Goal: Find specific page/section: Find specific page/section

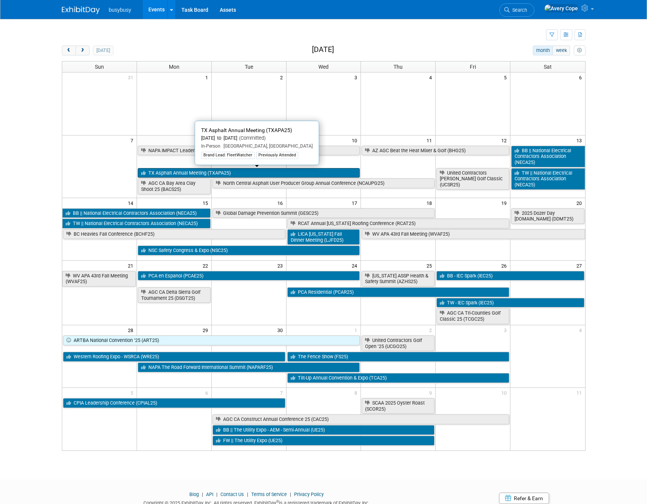
click at [230, 174] on link "TX Asphalt Annual Meeting (TXAPA25)" at bounding box center [249, 173] width 222 height 10
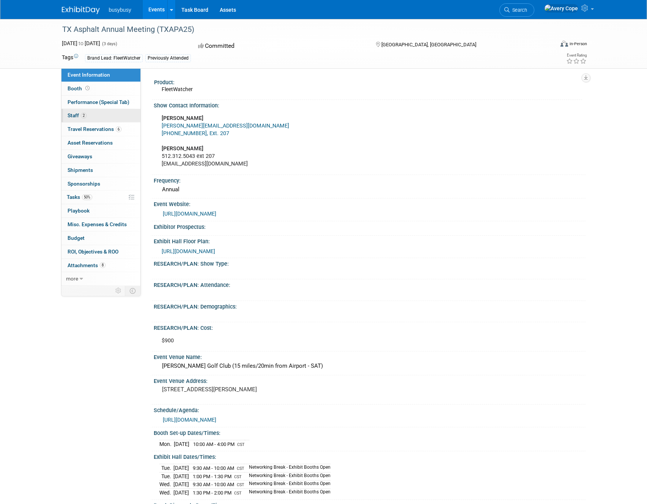
click at [88, 109] on link "2 Staff 2" at bounding box center [100, 115] width 79 height 13
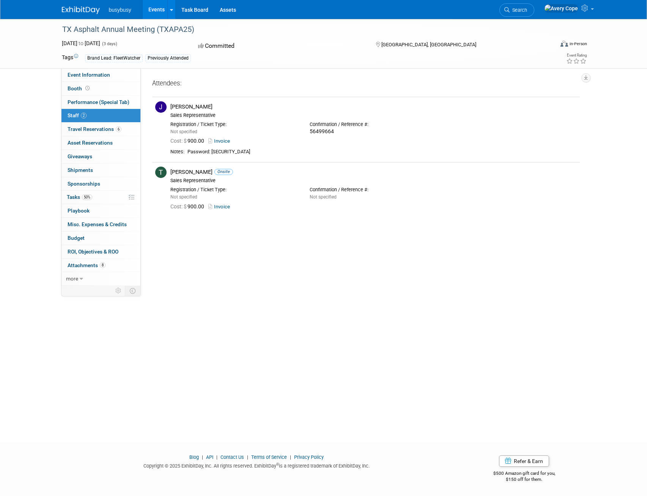
click at [453, 30] on div "TX Asphalt Annual Meeting (TXAPA25)" at bounding box center [301, 30] width 483 height 14
click at [451, 43] on div "[GEOGRAPHIC_DATA], [GEOGRAPHIC_DATA]" at bounding box center [436, 43] width 123 height 9
click at [46, 99] on div "TX Asphalt Annual Meeting (TXAPA25) [DATE] to [DATE] (3 days) [DATE] to [DATE] …" at bounding box center [323, 224] width 647 height 410
